Goal: Browse casually

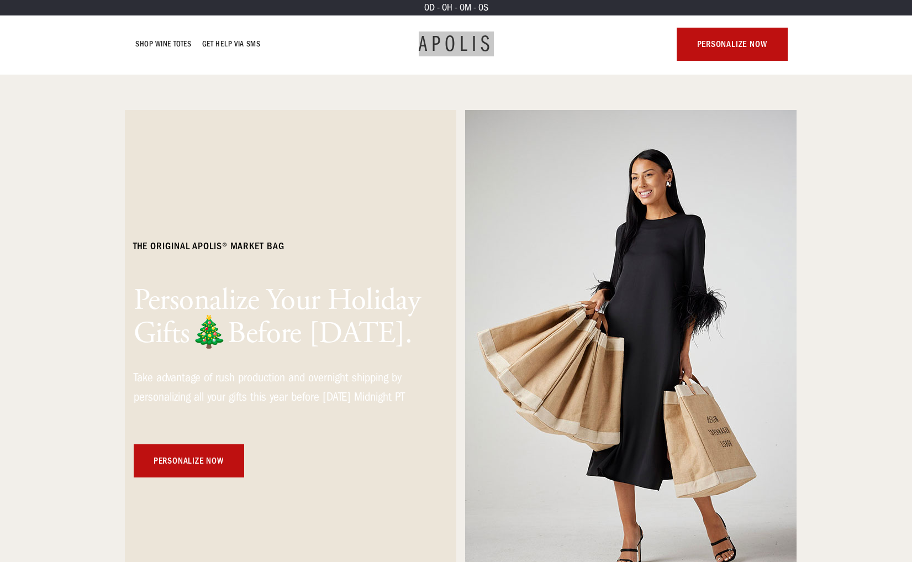
drag, startPoint x: 436, startPoint y: 50, endPoint x: 469, endPoint y: 1, distance: 59.6
